Goal: Task Accomplishment & Management: Manage account settings

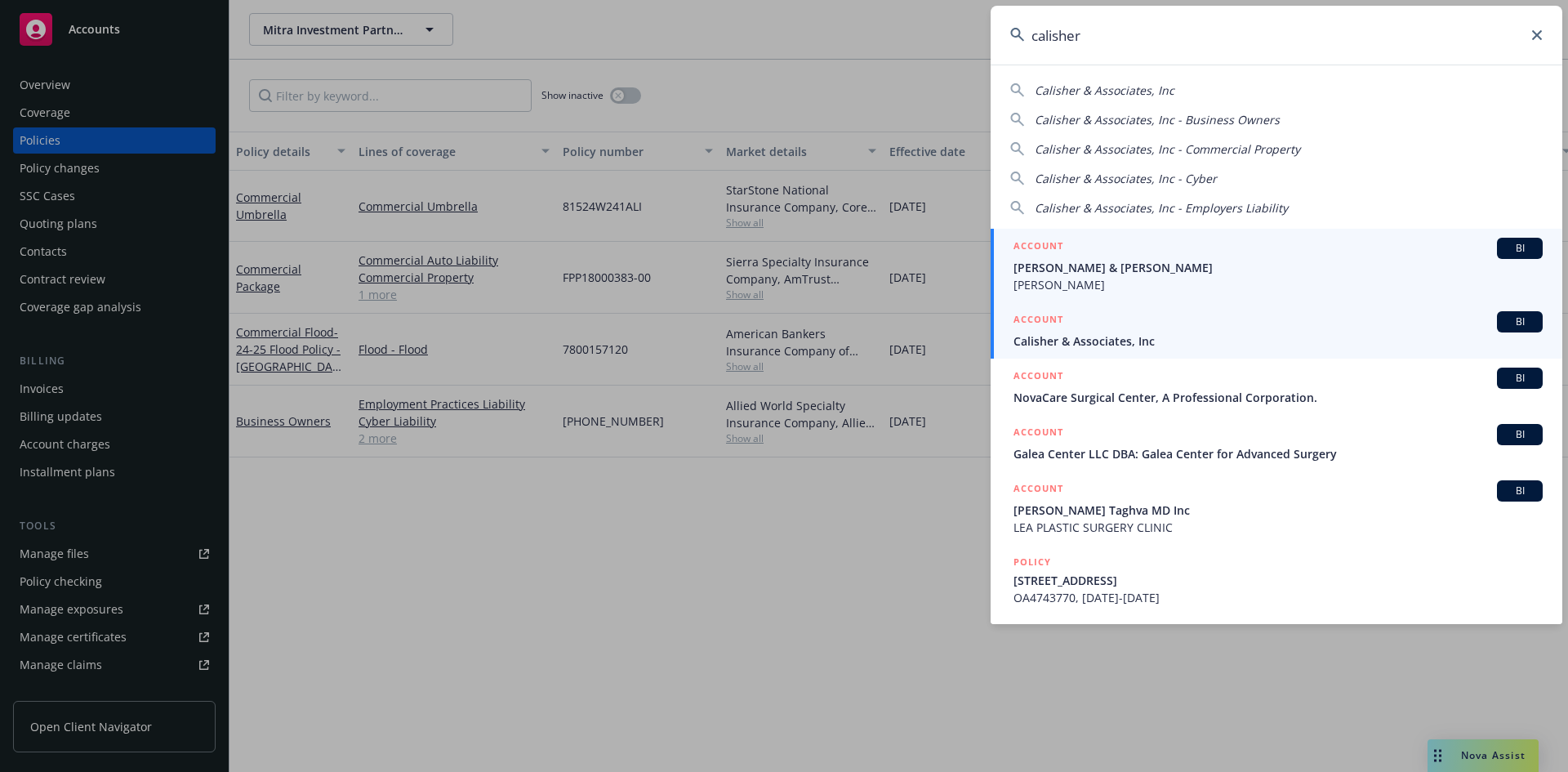
type input "calisher"
click at [1025, 316] on h5 "ACCOUNT" at bounding box center [1038, 321] width 50 height 20
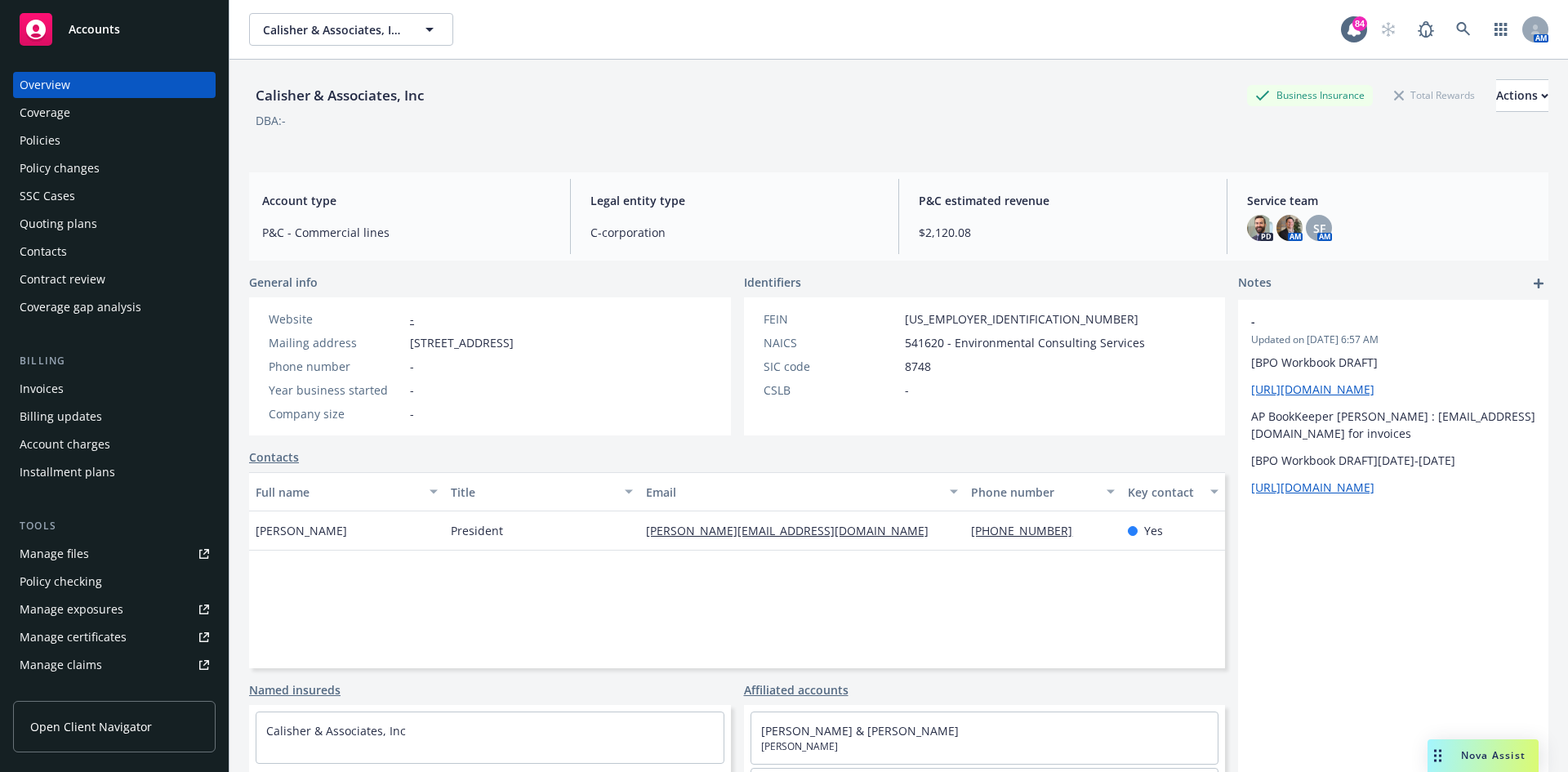
click at [57, 388] on div "Invoices" at bounding box center [41, 389] width 44 height 27
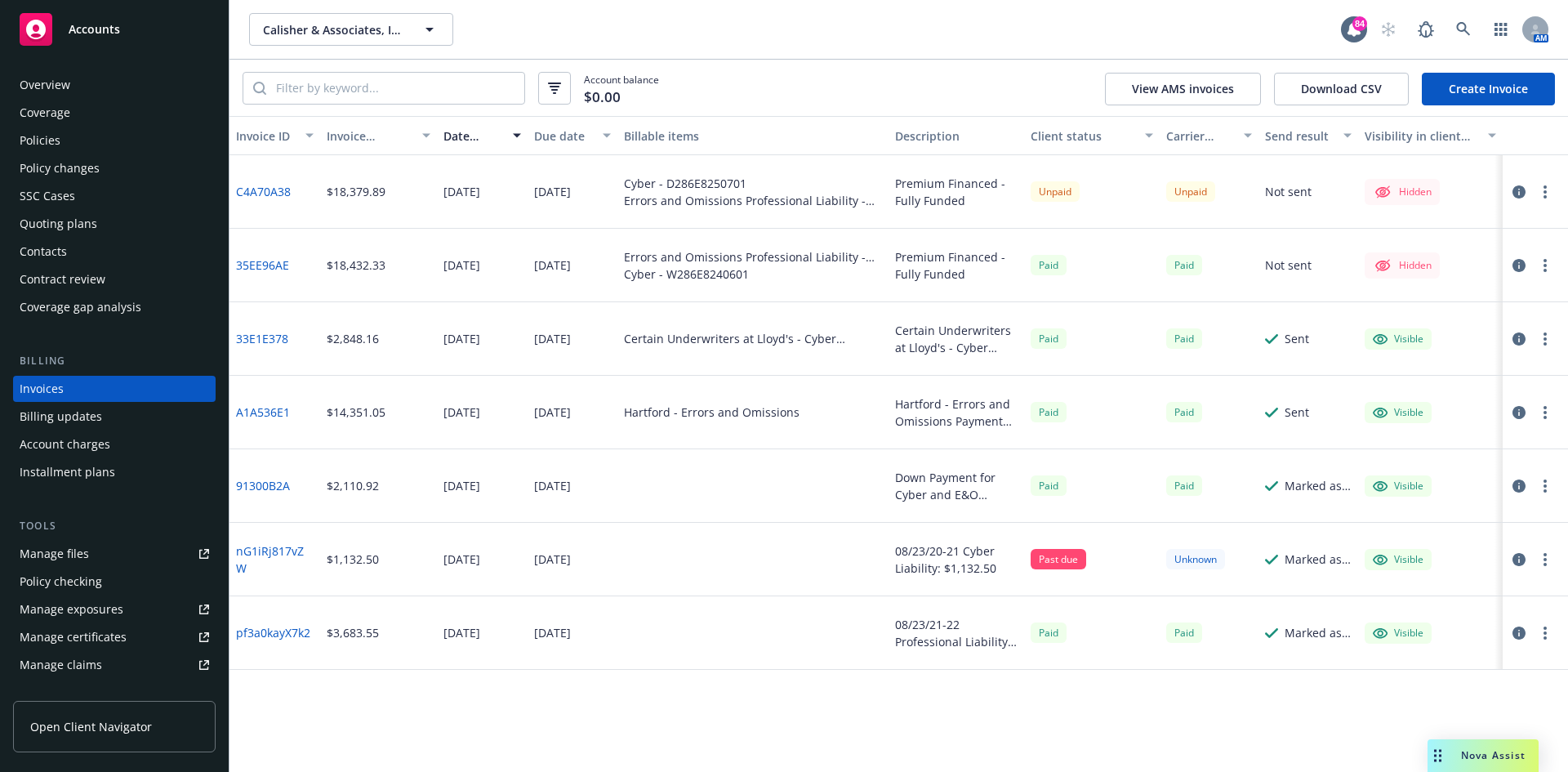
click at [52, 549] on div "Manage files" at bounding box center [55, 554] width 70 height 27
click at [79, 89] on div "Overview" at bounding box center [114, 85] width 190 height 27
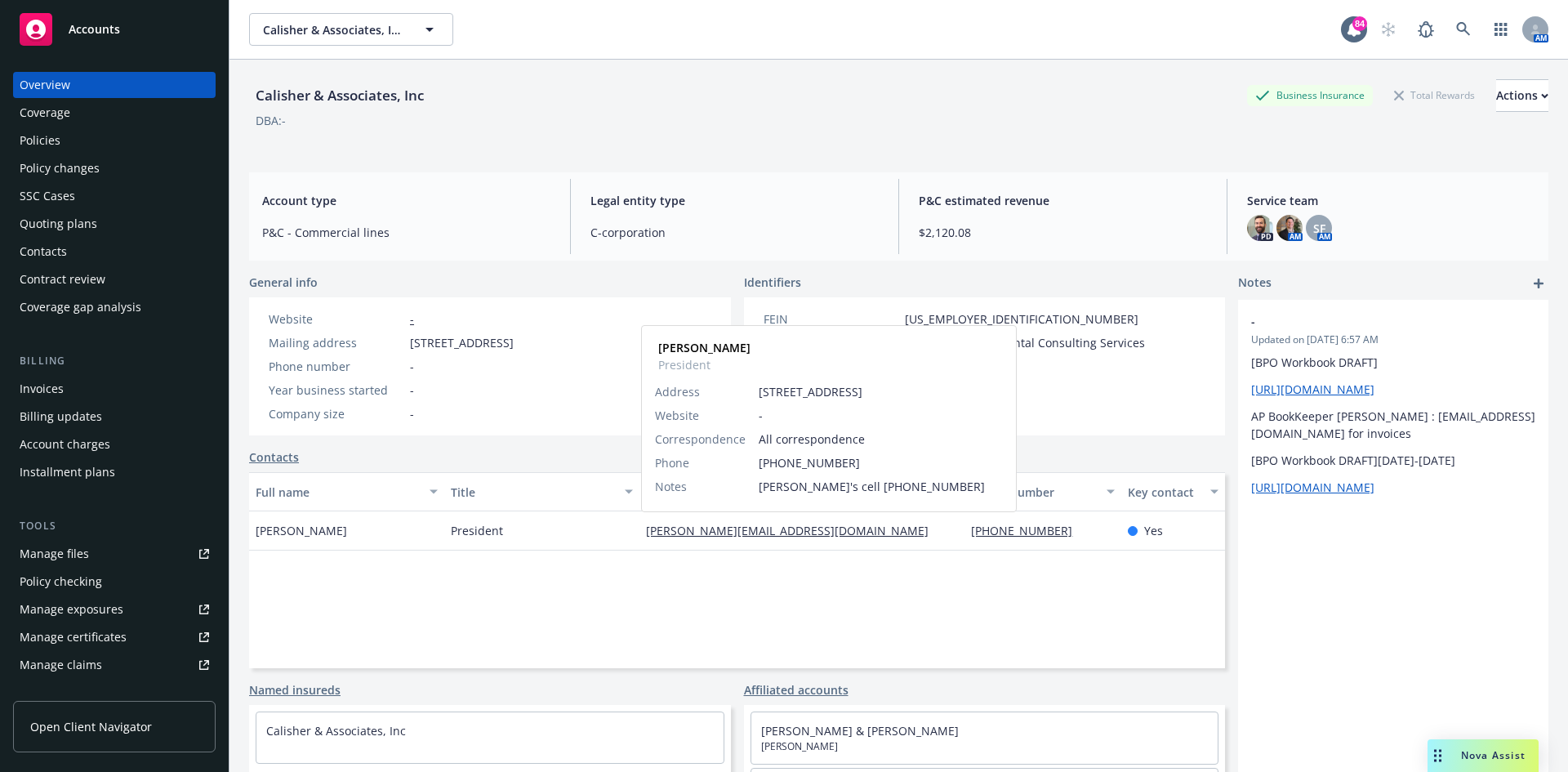
click at [723, 531] on link "kevin@calisher.com" at bounding box center [793, 530] width 296 height 16
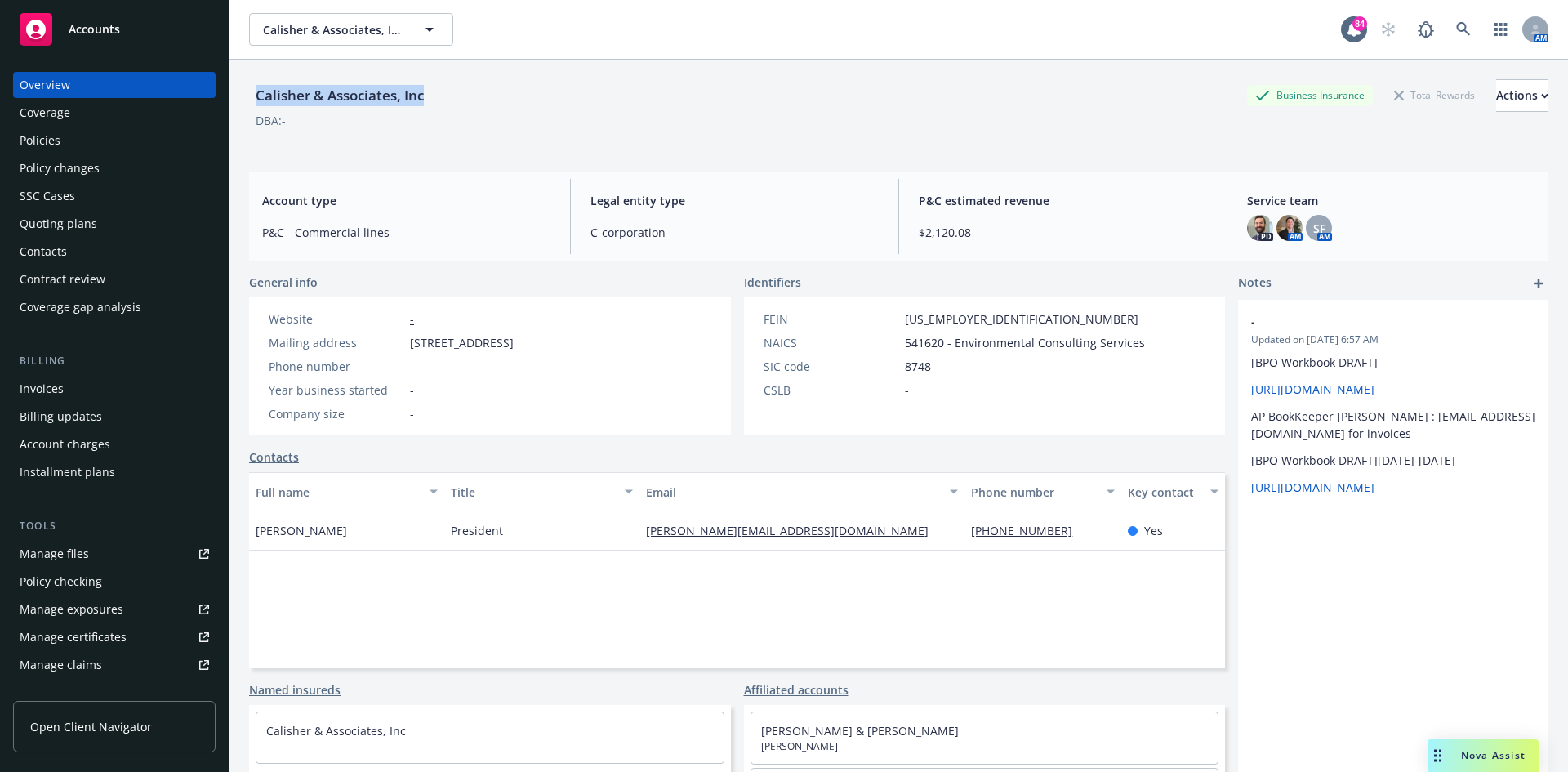
drag, startPoint x: 484, startPoint y: 99, endPoint x: 250, endPoint y: 97, distance: 234.0
click at [250, 97] on div "Calisher & Associates, Inc Business Insurance Total Rewards Actions" at bounding box center [898, 95] width 1299 height 32
copy div "Calisher & Associates, Inc"
click at [130, 376] on div "Invoices" at bounding box center [114, 389] width 190 height 27
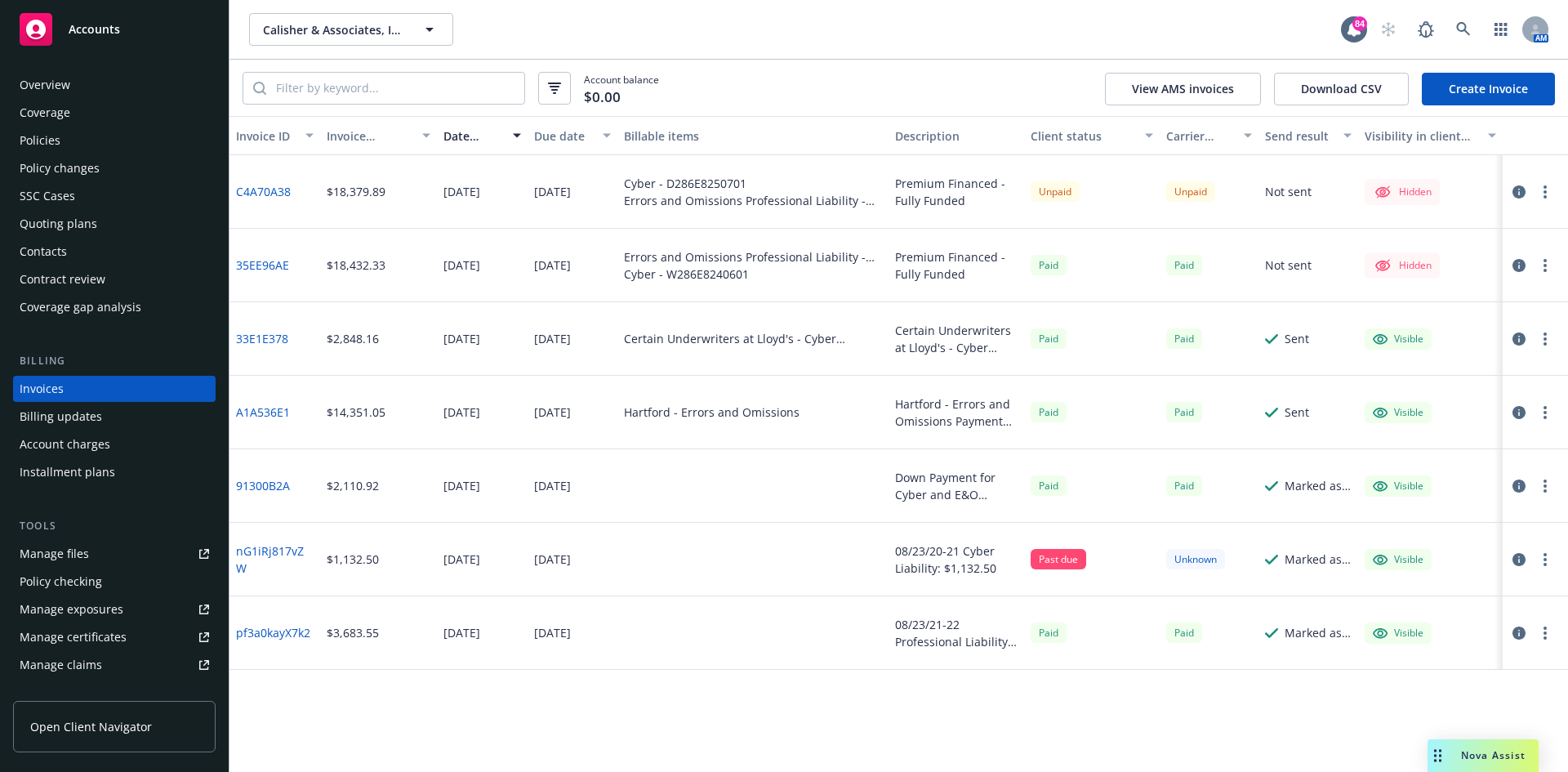
click at [1550, 190] on button "button" at bounding box center [1545, 192] width 20 height 20
click at [1433, 355] on link "Send invoice" at bounding box center [1450, 355] width 209 height 32
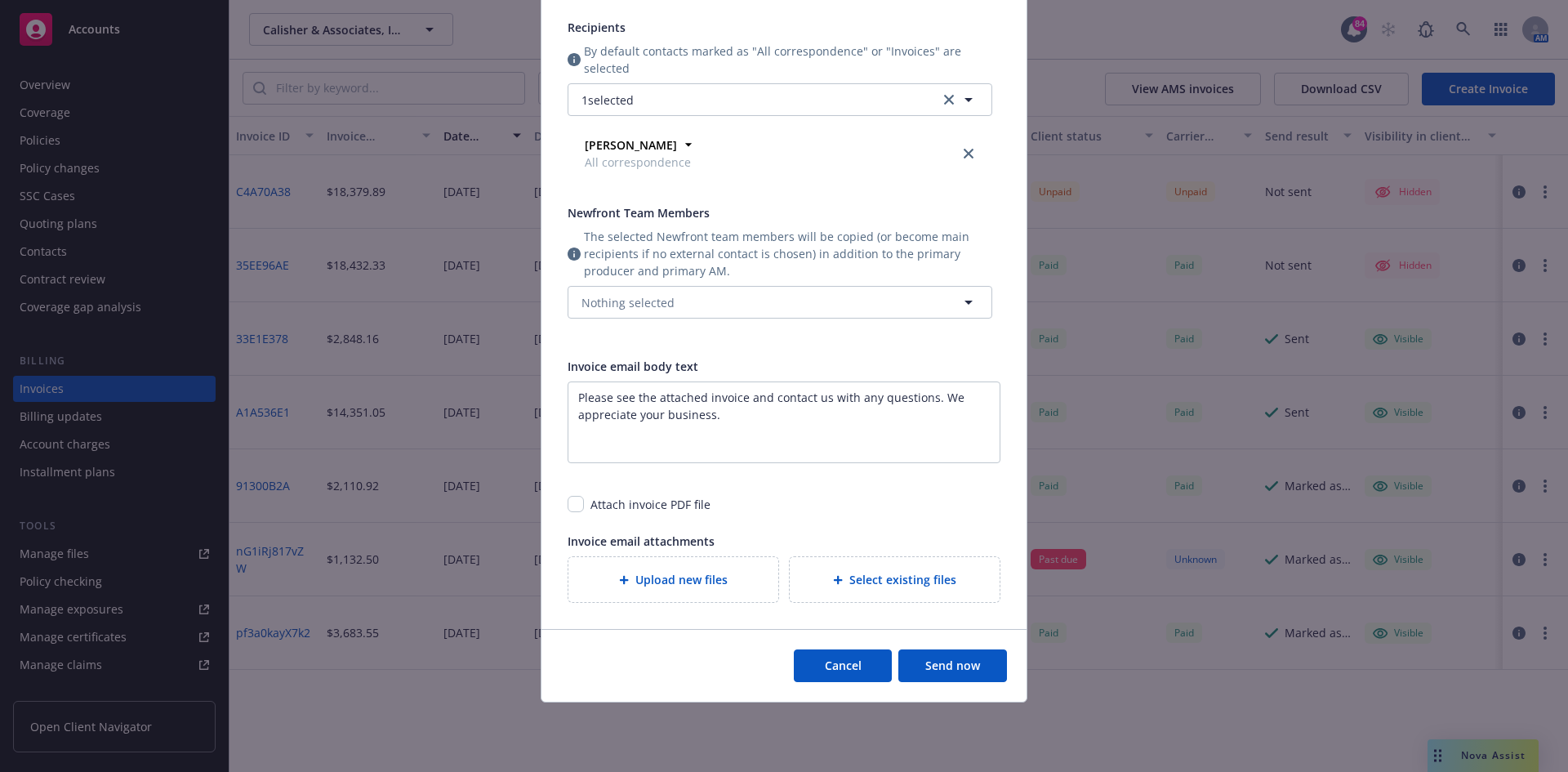
scroll to position [241, 0]
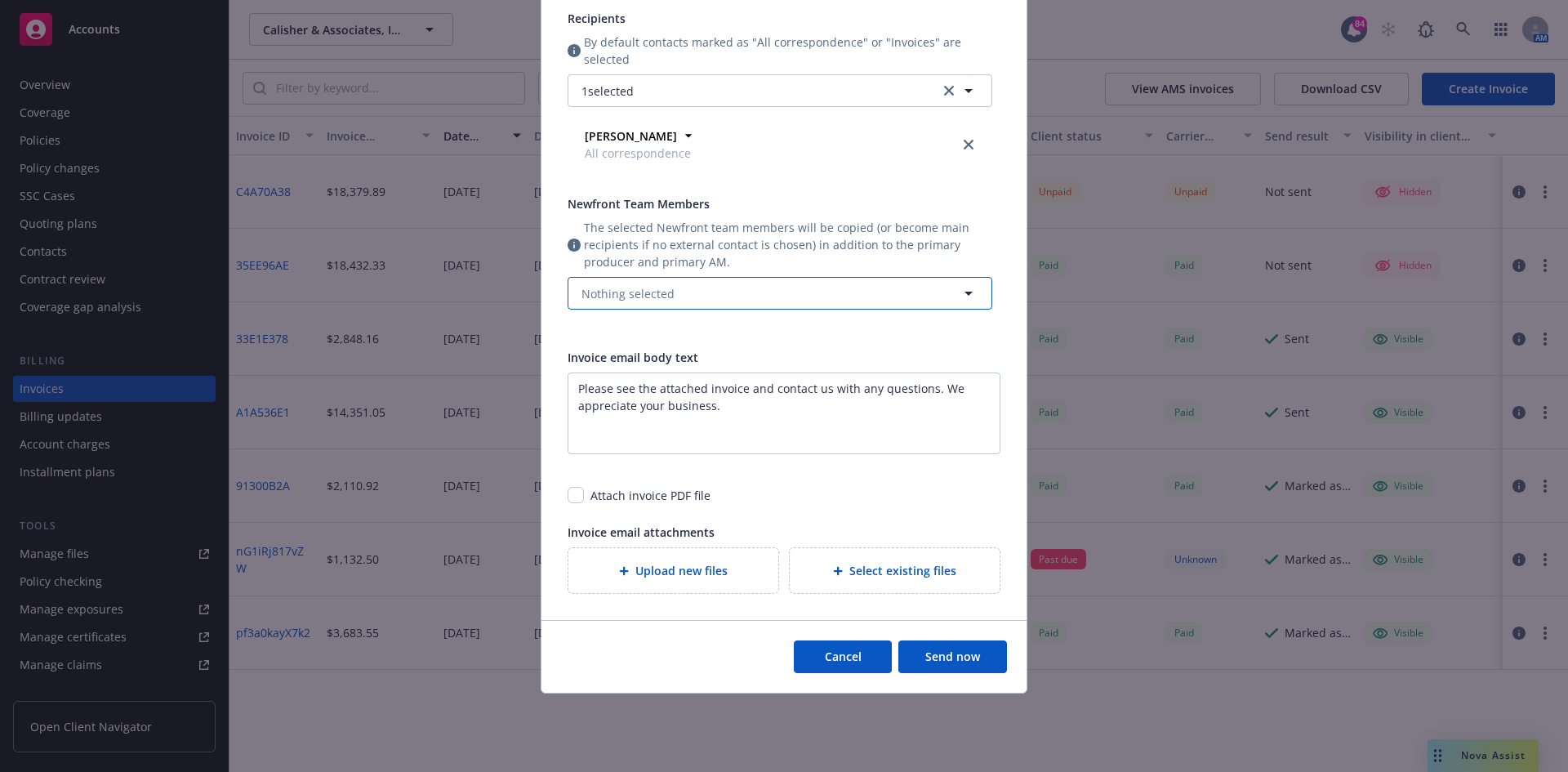
click at [900, 301] on button "Nothing selected" at bounding box center [780, 292] width 425 height 32
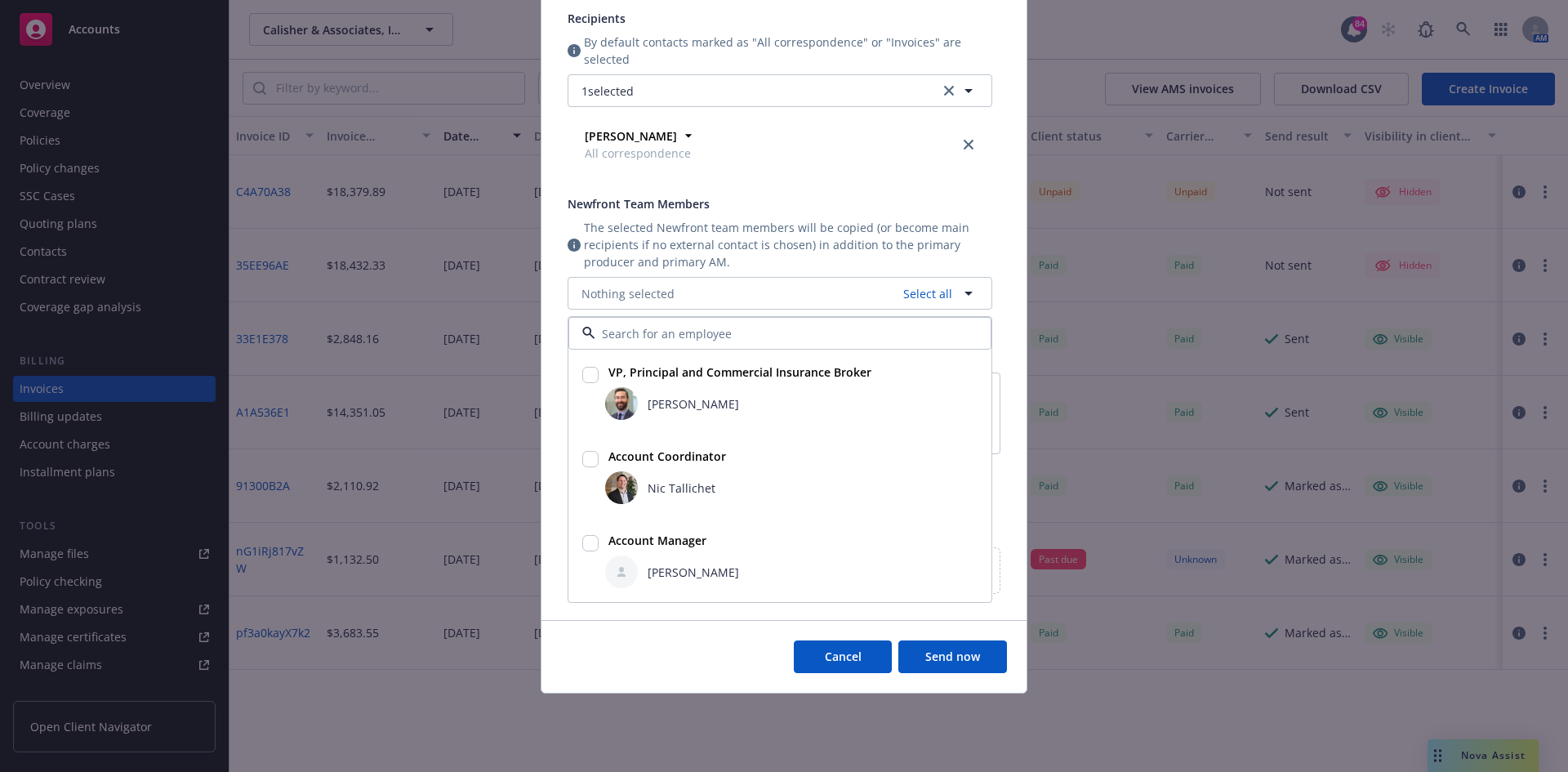
click at [586, 371] on input "checkbox" at bounding box center [590, 375] width 17 height 17
checkbox input "true"
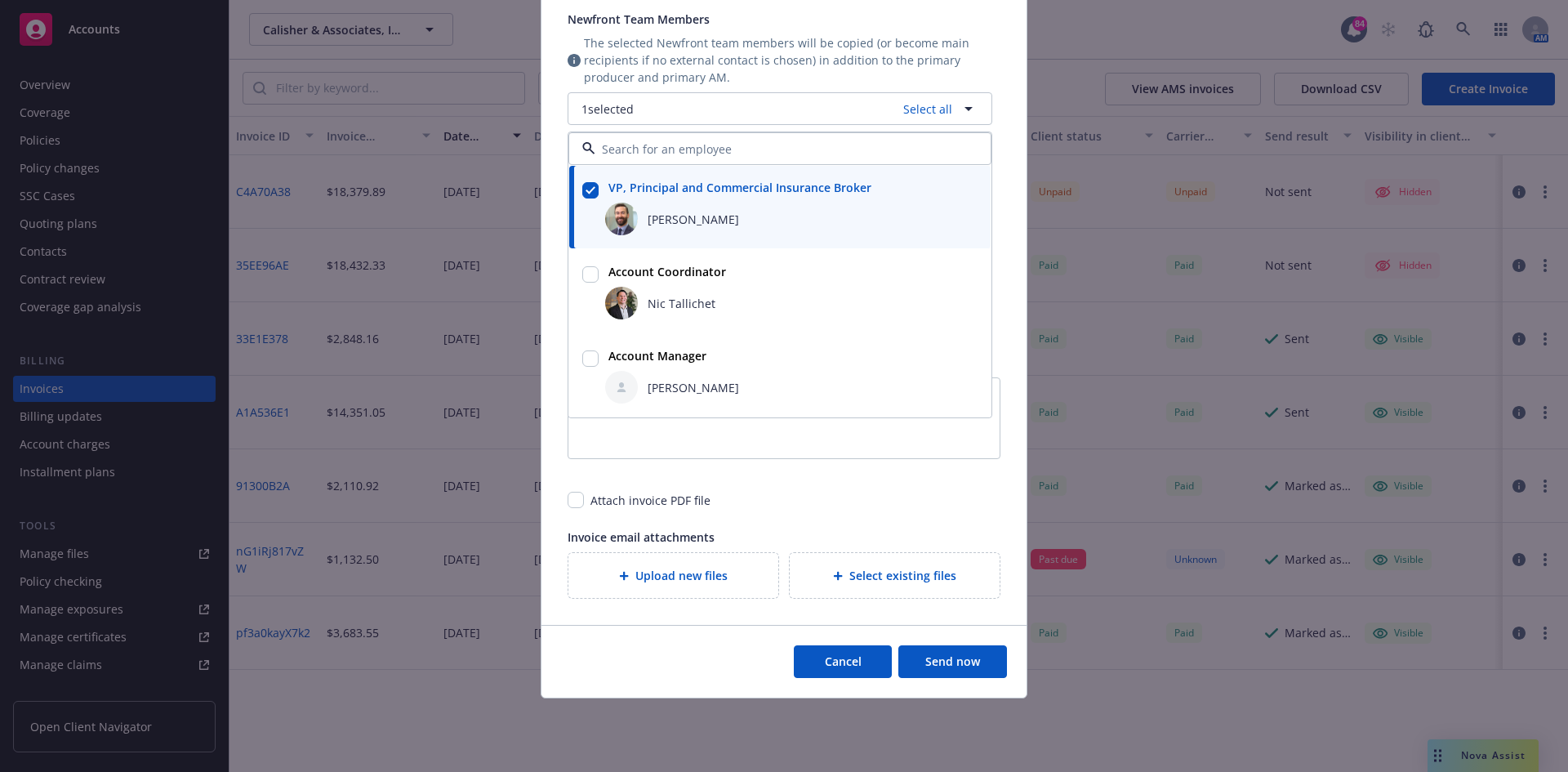
scroll to position [431, 0]
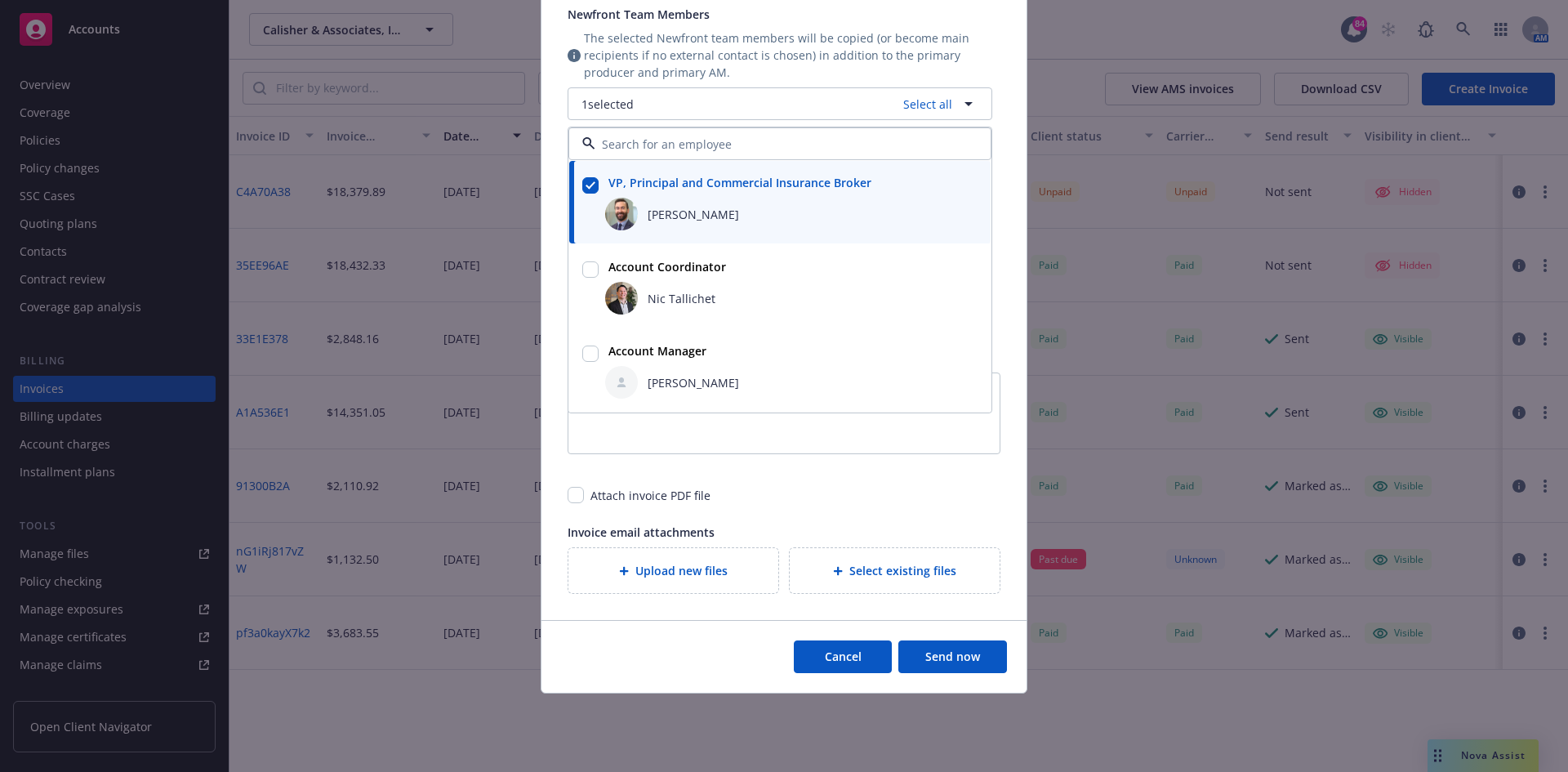
click at [942, 659] on button "Send now" at bounding box center [952, 656] width 108 height 32
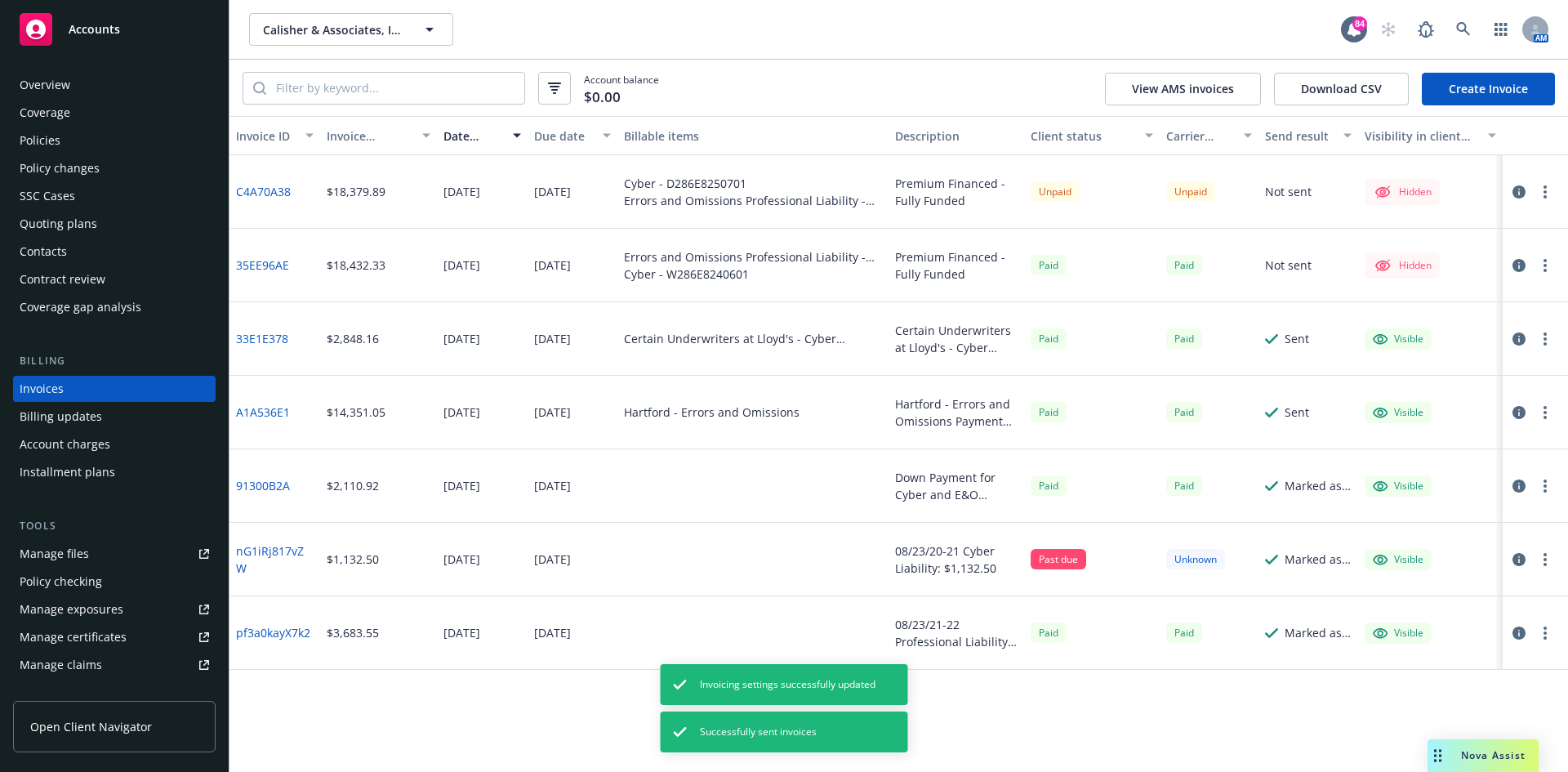
click at [1547, 190] on button "button" at bounding box center [1545, 192] width 20 height 20
click at [1431, 292] on link "Copy invoice URL" at bounding box center [1450, 290] width 209 height 32
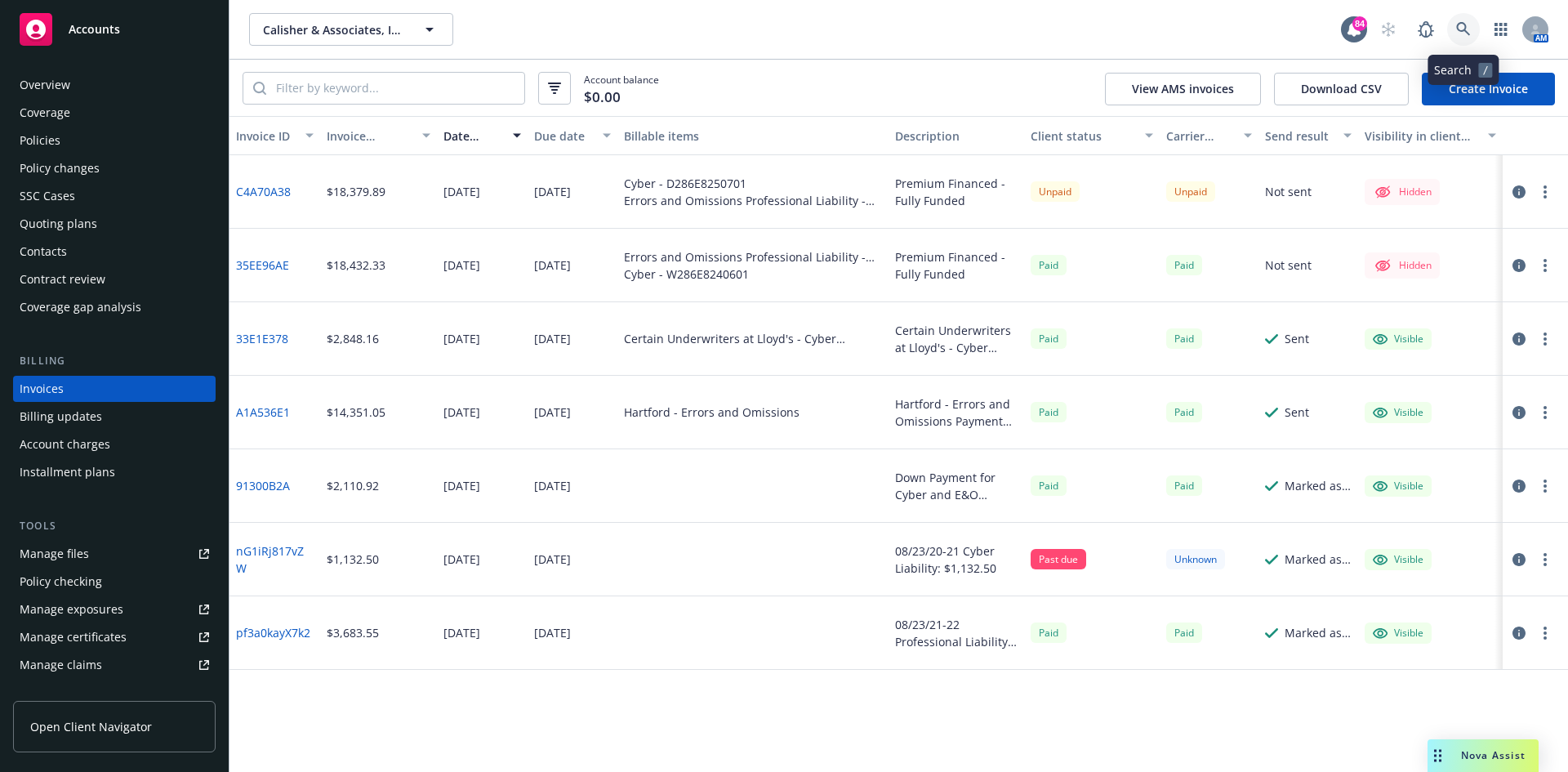
click at [1461, 28] on icon at bounding box center [1464, 30] width 15 height 15
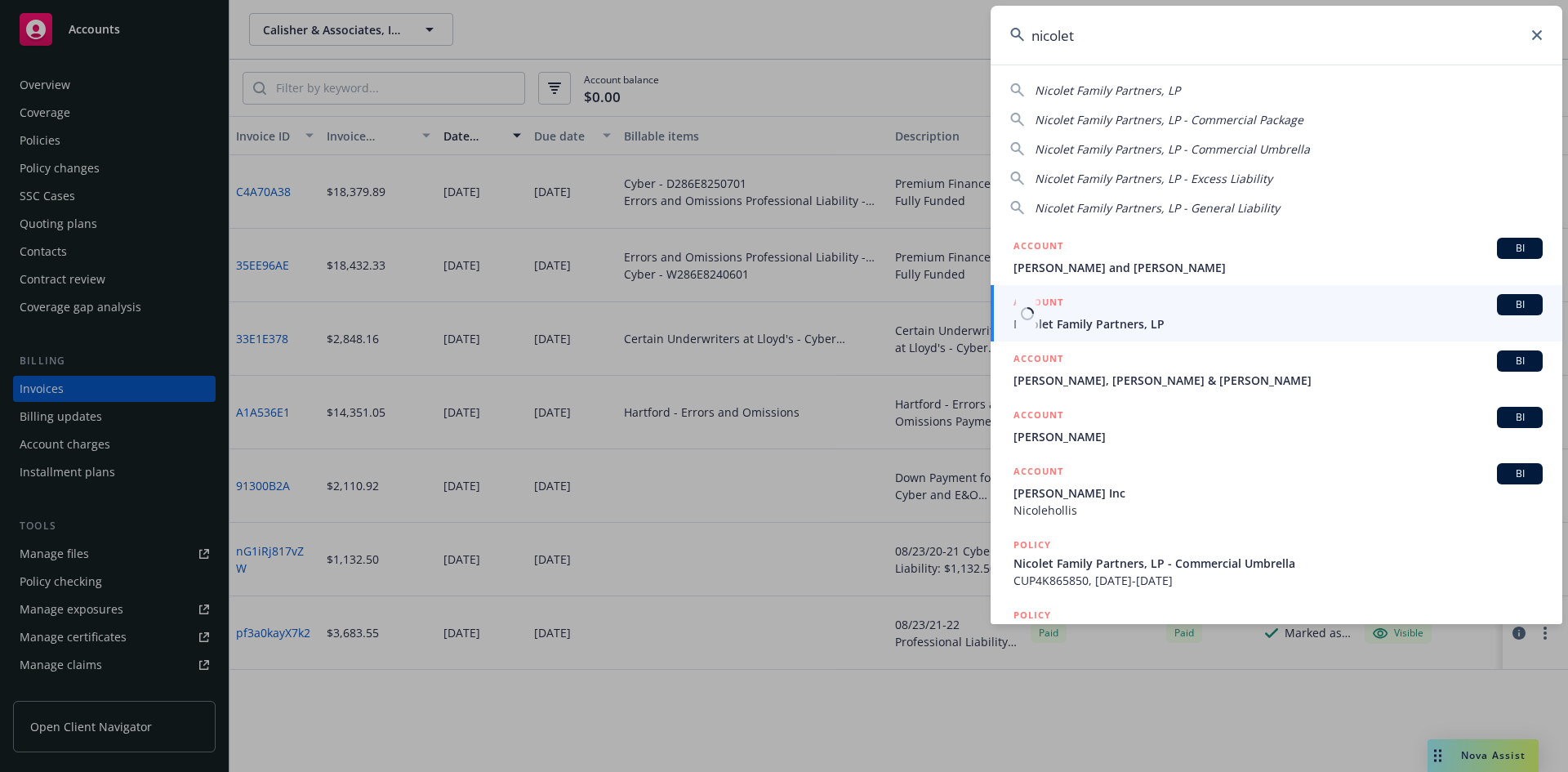
type input "nicolet"
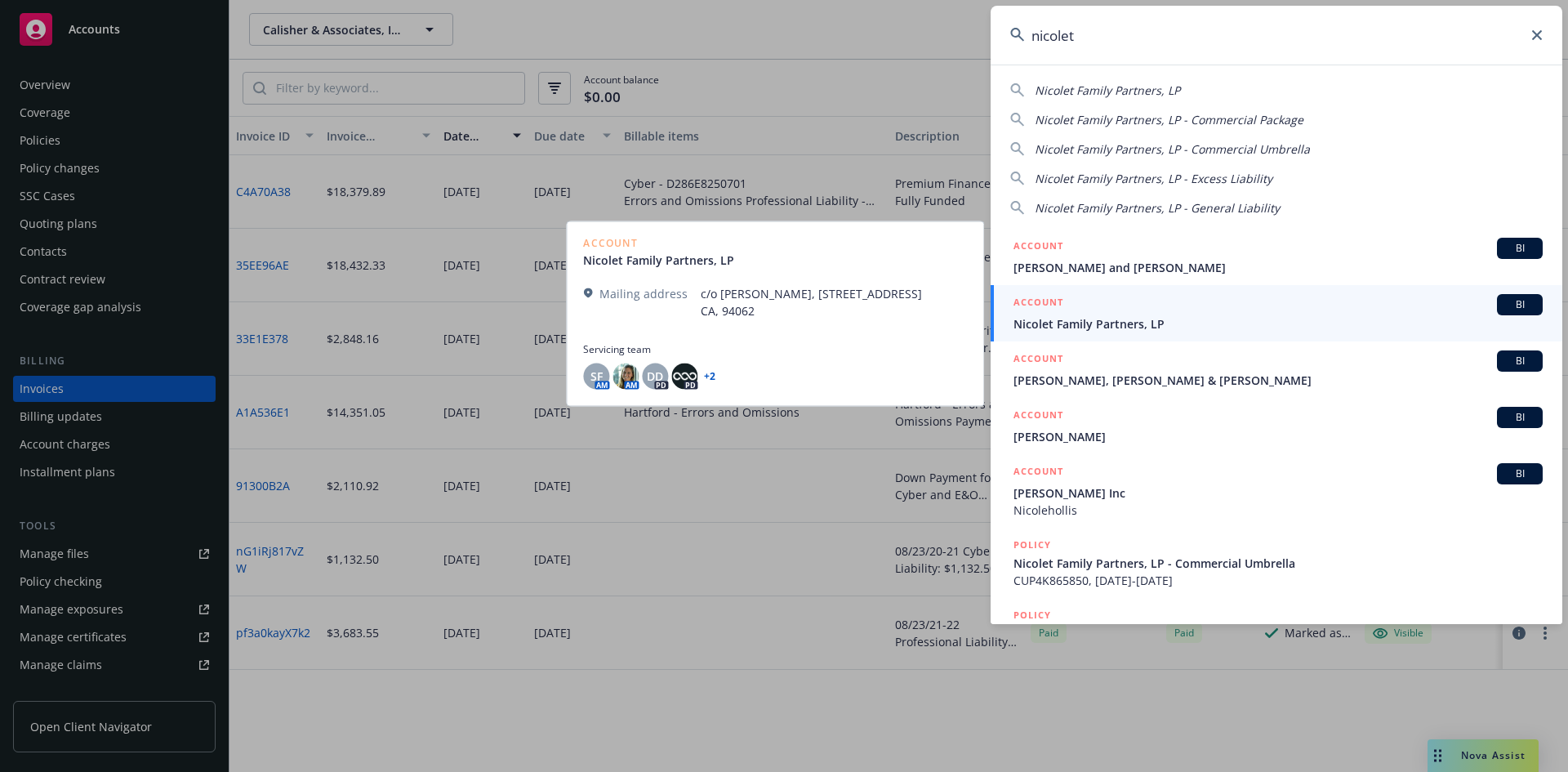
click at [1055, 295] on h5 "ACCOUNT" at bounding box center [1038, 304] width 50 height 20
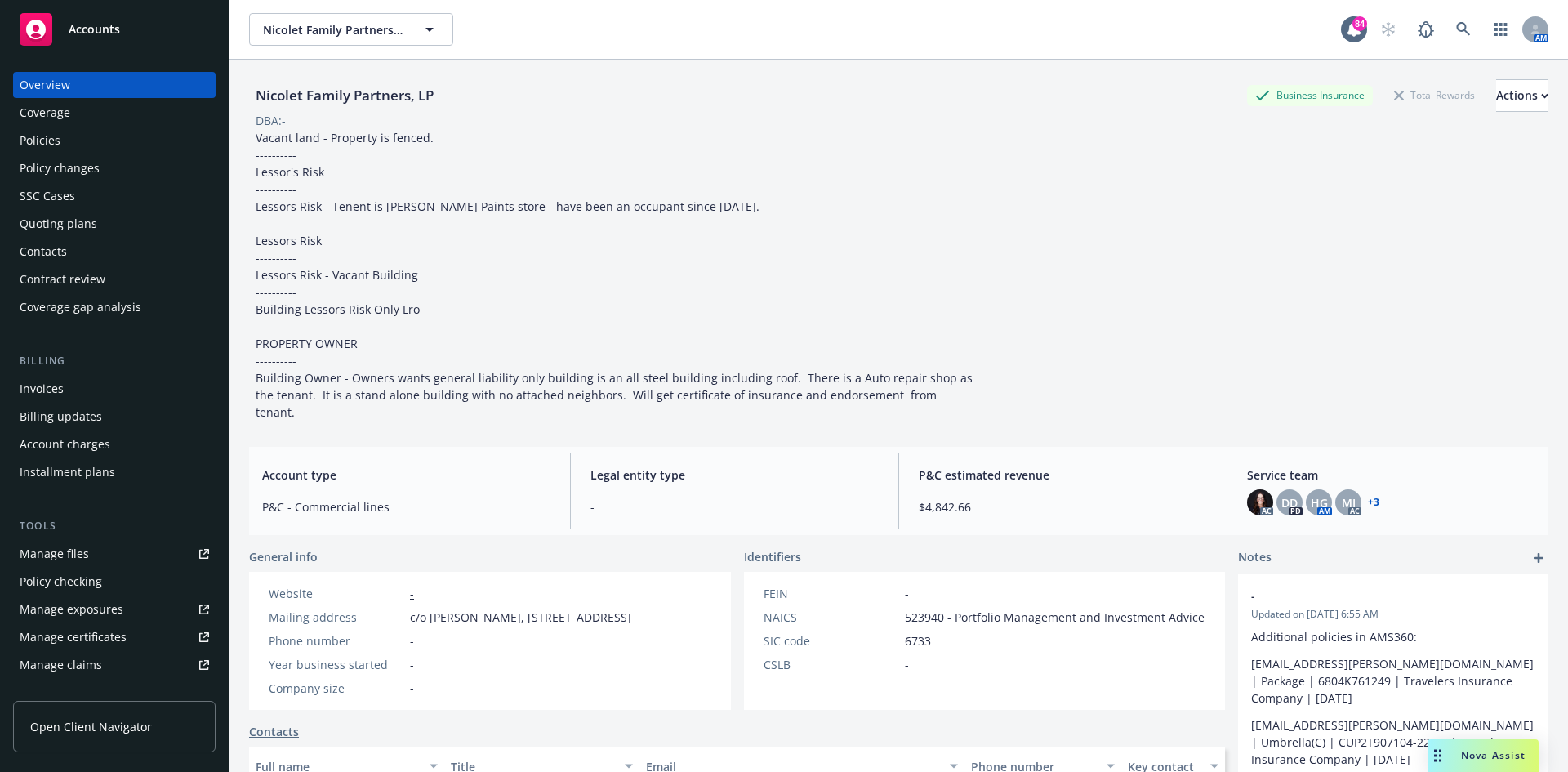
click at [94, 389] on div "Invoices" at bounding box center [114, 389] width 190 height 27
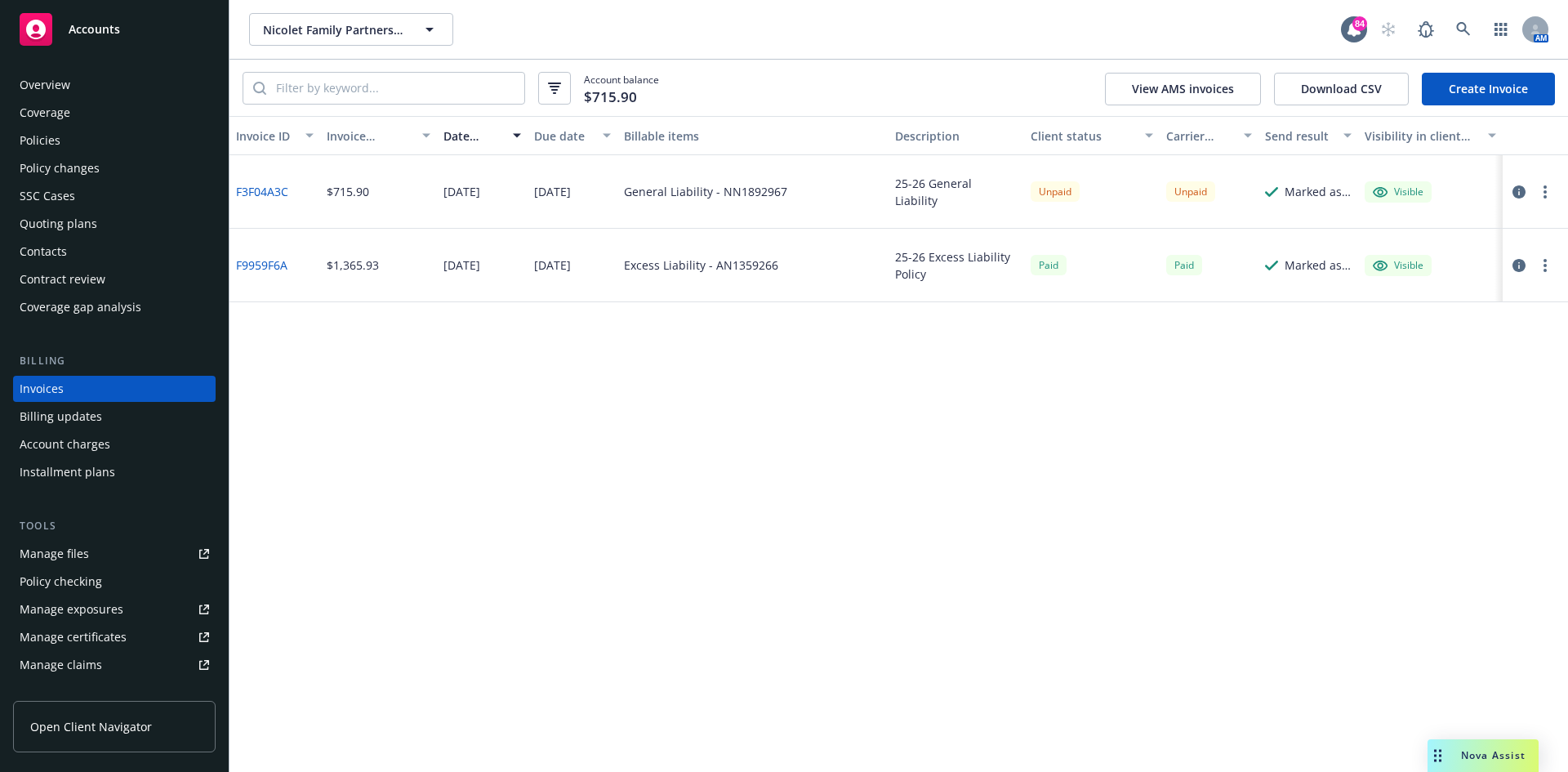
click at [55, 81] on div "Overview" at bounding box center [45, 85] width 51 height 27
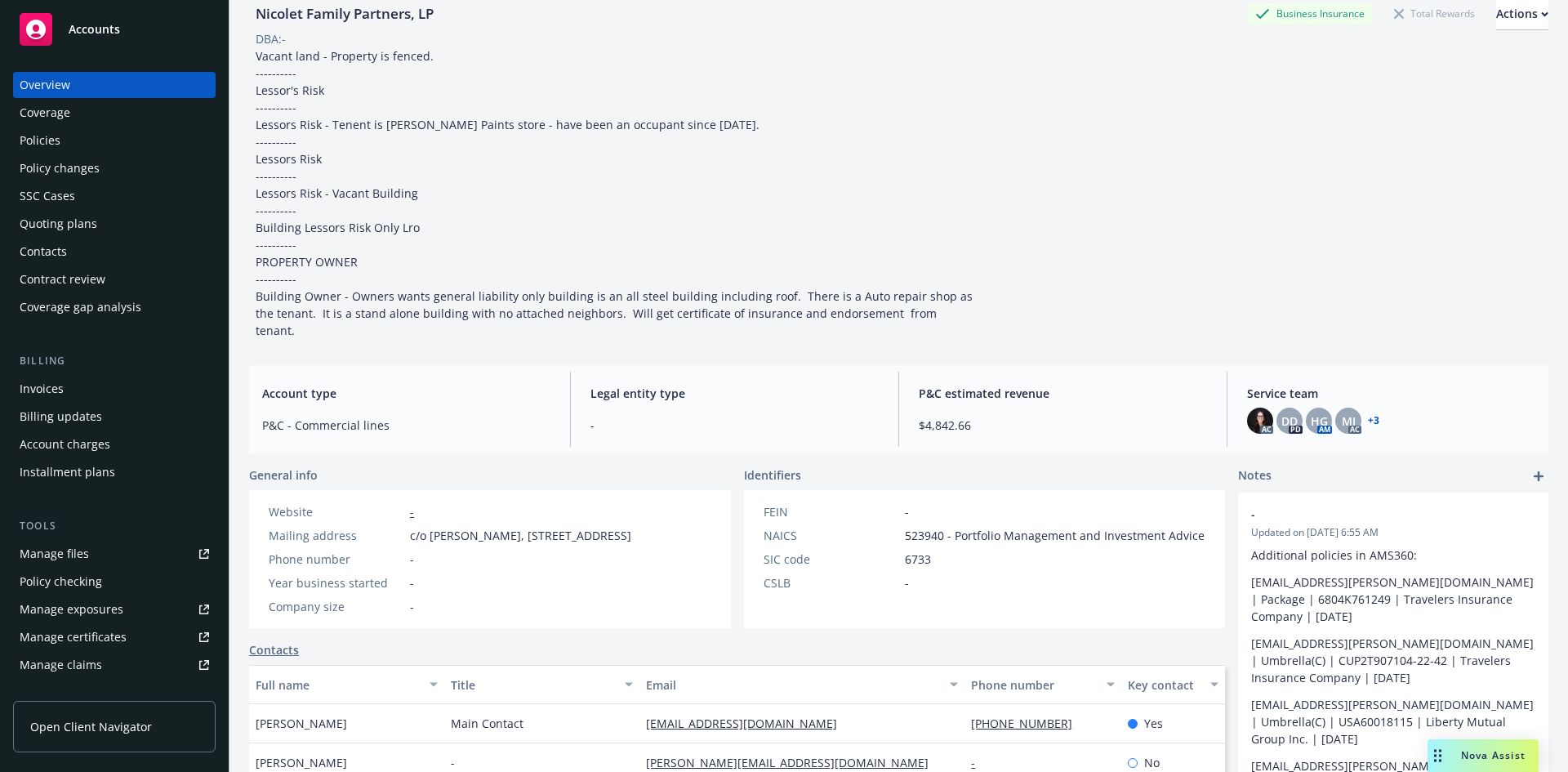
scroll to position [78, 0]
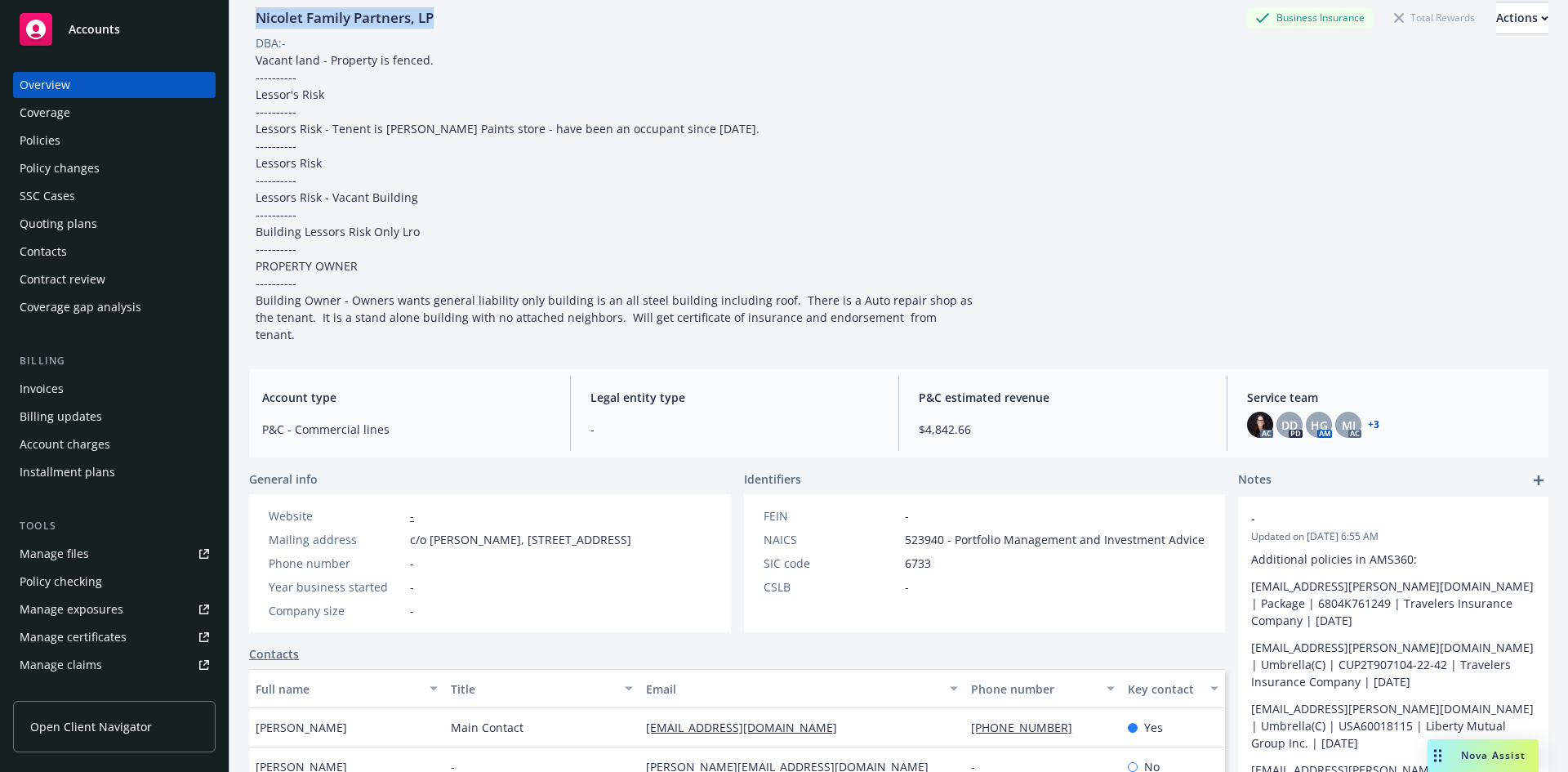
drag, startPoint x: 455, startPoint y: 19, endPoint x: 254, endPoint y: 26, distance: 201.1
click at [254, 26] on div "Nicolet Family Partners, LP Business Insurance Total Rewards Actions" at bounding box center [898, 17] width 1299 height 32
copy div "Nicolet Family Partners, LP"
click at [60, 147] on div "Policies" at bounding box center [114, 141] width 190 height 27
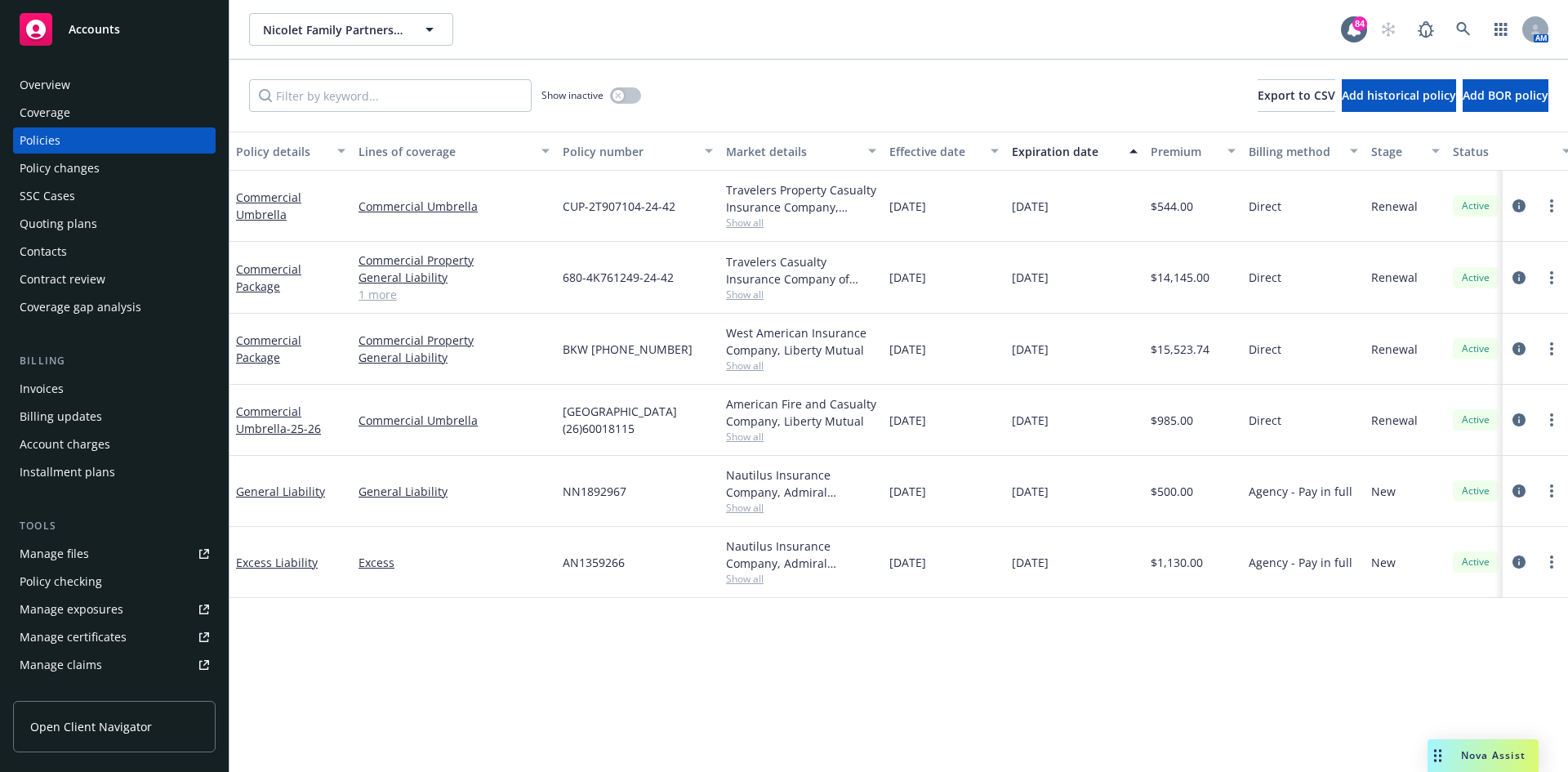
click at [89, 85] on div "Overview" at bounding box center [114, 85] width 190 height 27
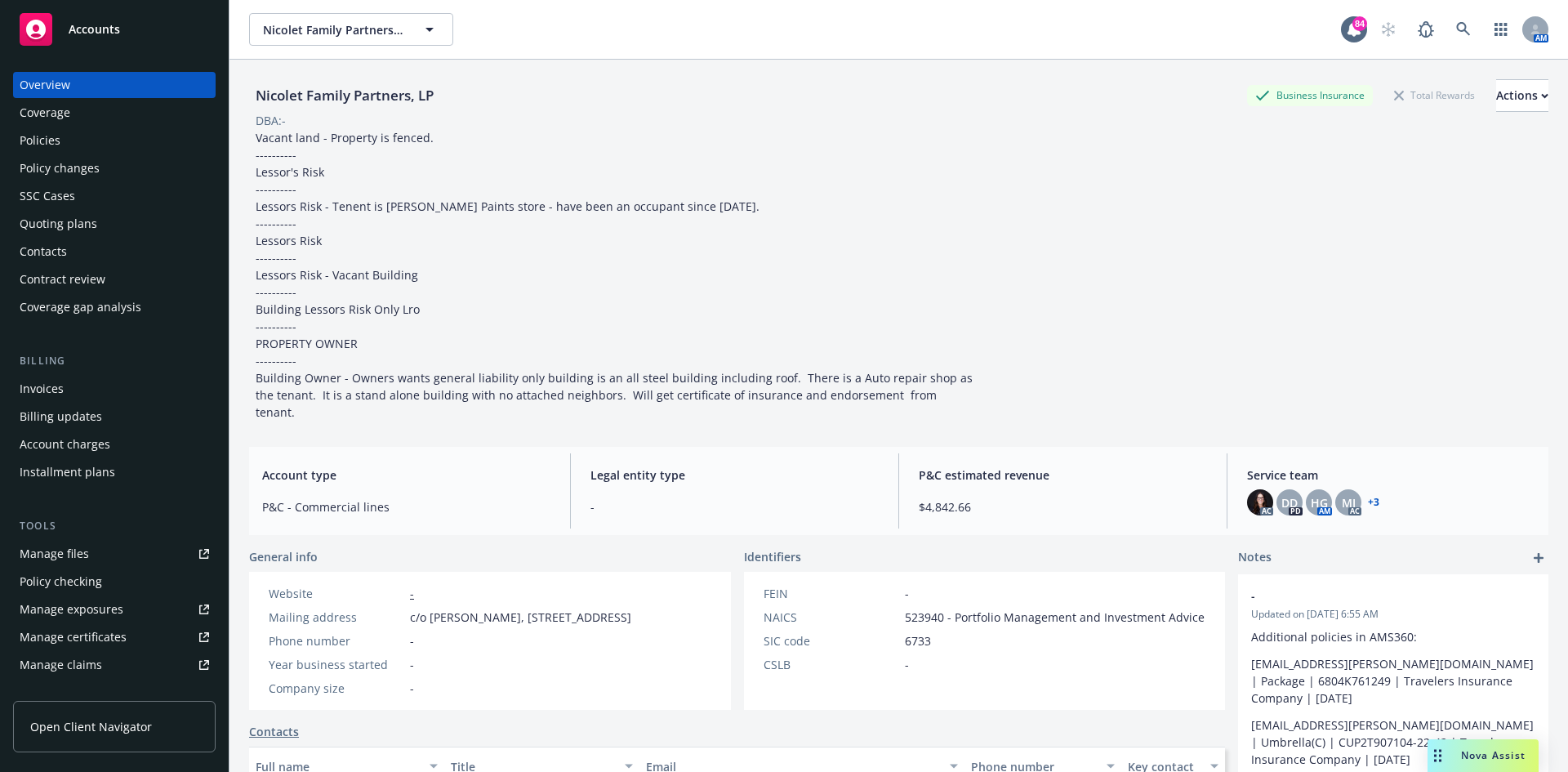
click at [84, 389] on div "Invoices" at bounding box center [114, 389] width 190 height 27
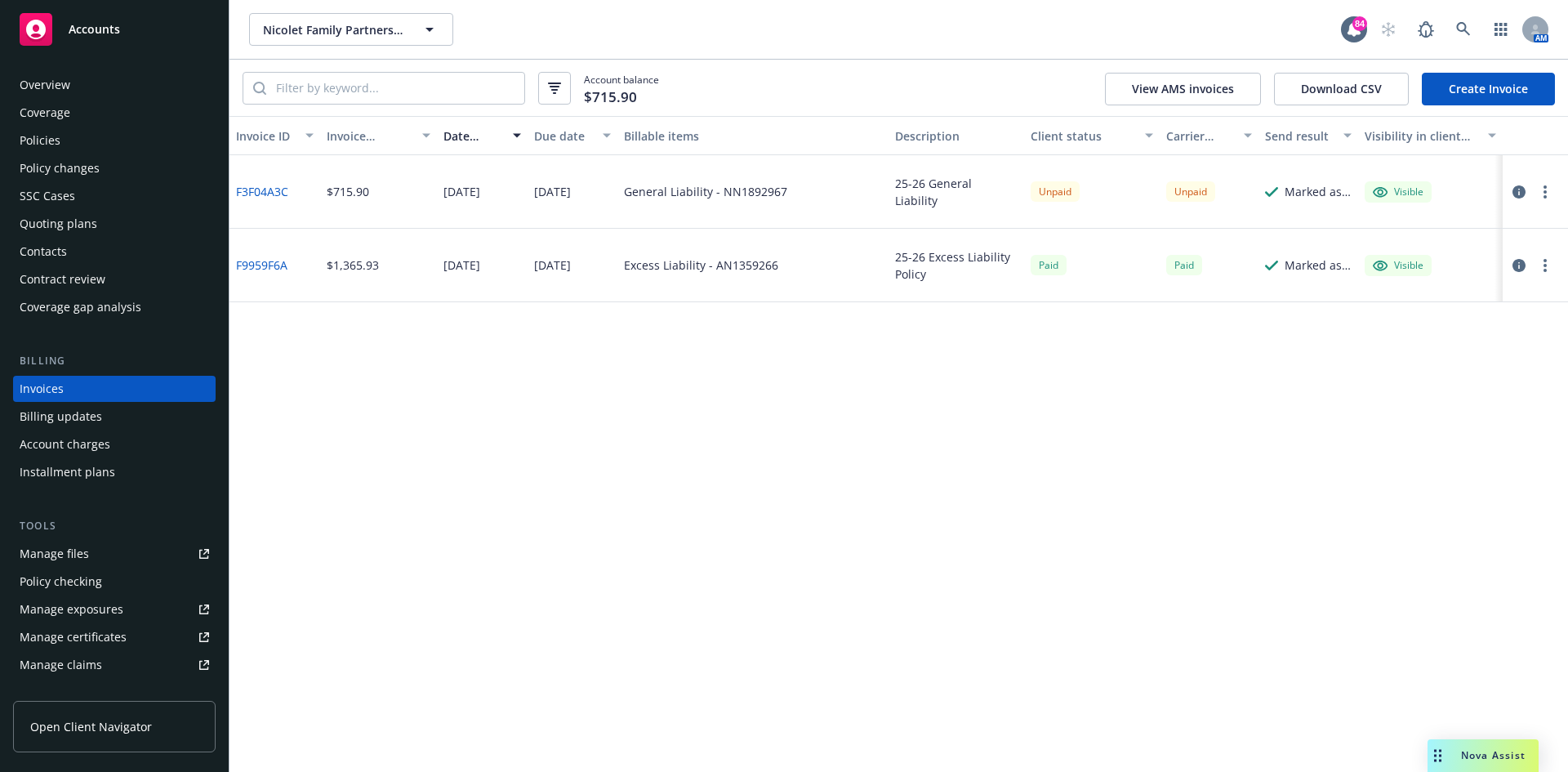
click at [1546, 190] on button "button" at bounding box center [1545, 192] width 20 height 20
click at [1437, 356] on link "Send invoice" at bounding box center [1450, 355] width 209 height 32
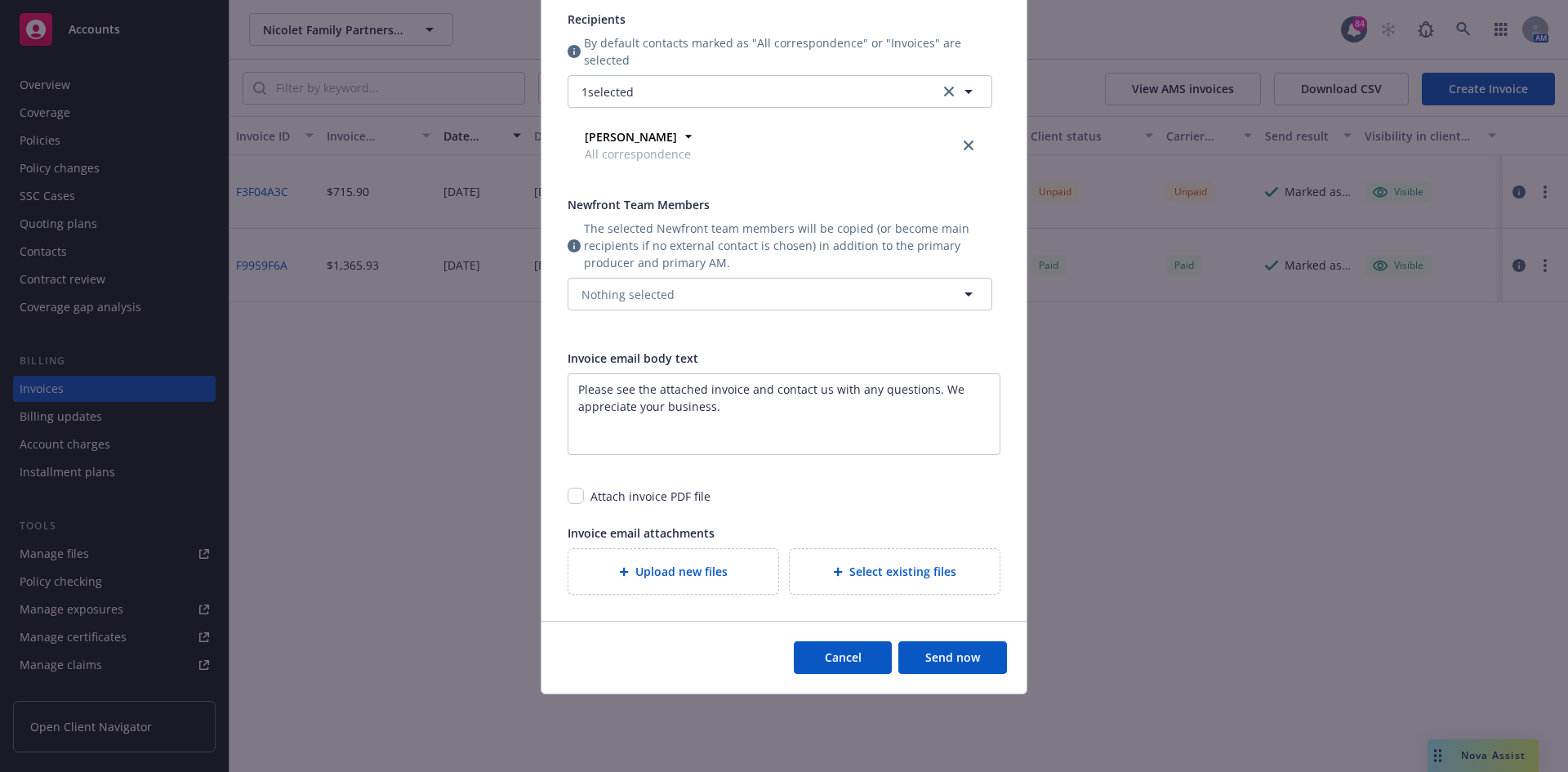
scroll to position [241, 0]
click at [957, 653] on button "Send now" at bounding box center [952, 656] width 108 height 32
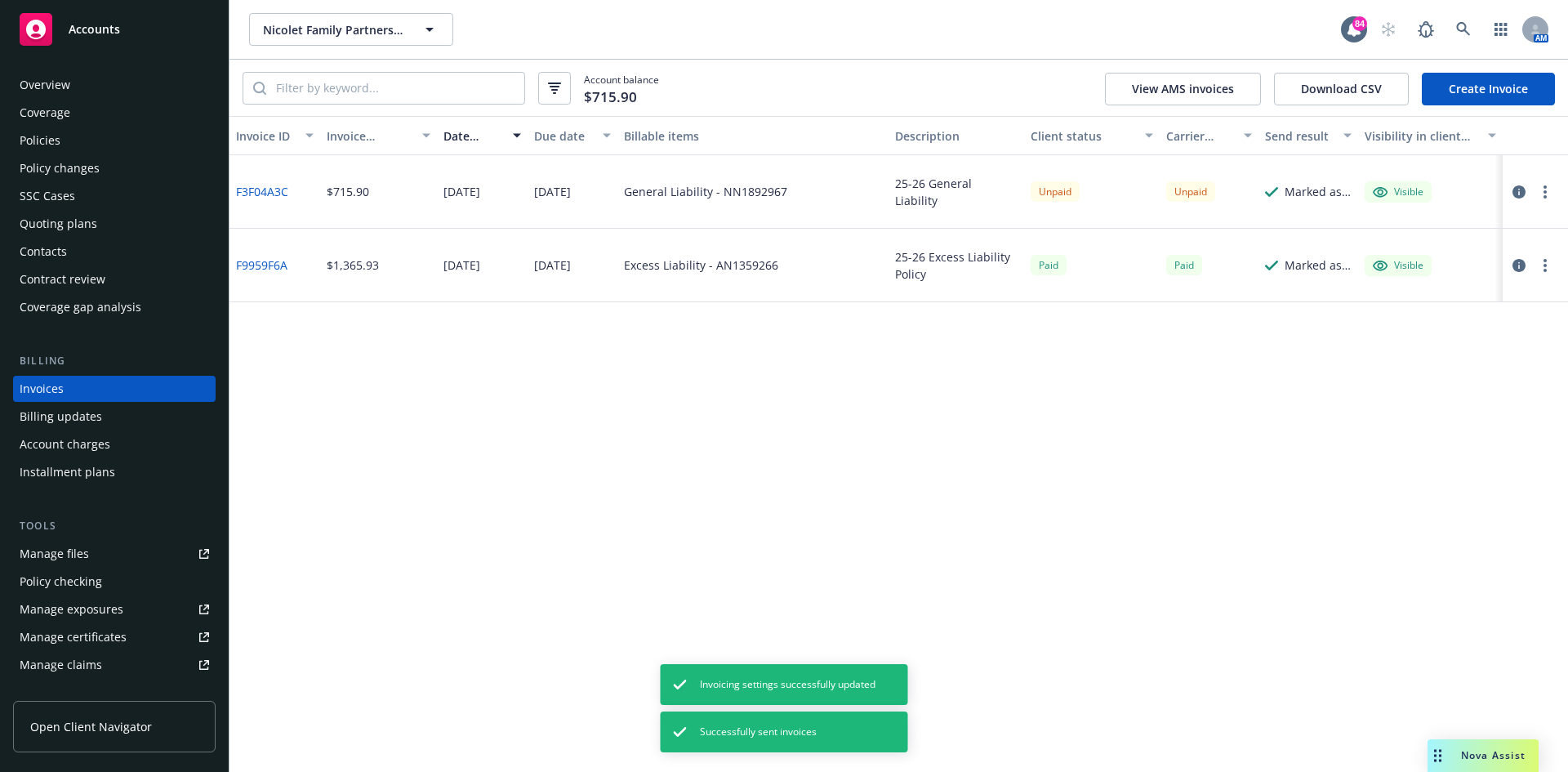
click at [1545, 194] on icon "button" at bounding box center [1545, 192] width 3 height 13
click at [1441, 296] on link "Copy invoice URL" at bounding box center [1450, 290] width 209 height 32
